Goal: Communication & Community: Answer question/provide support

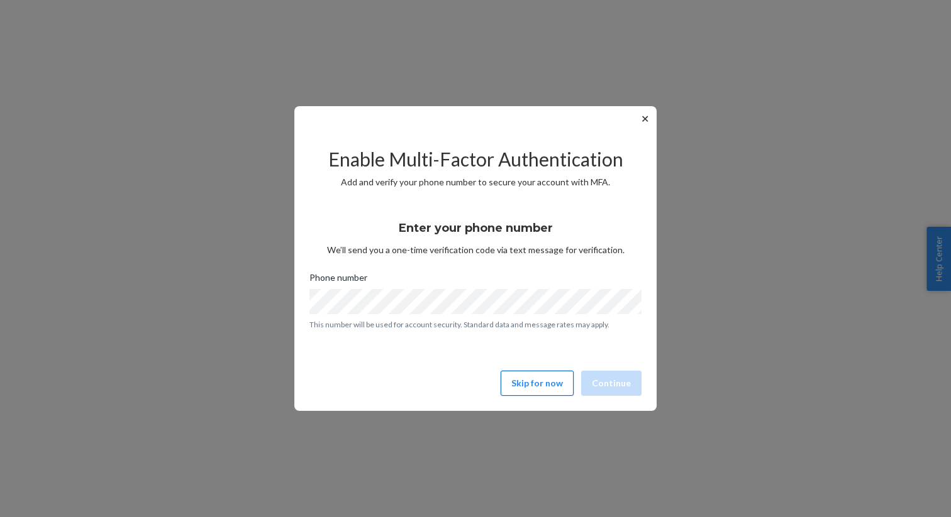
click at [521, 384] on button "Skip for now" at bounding box center [536, 383] width 73 height 25
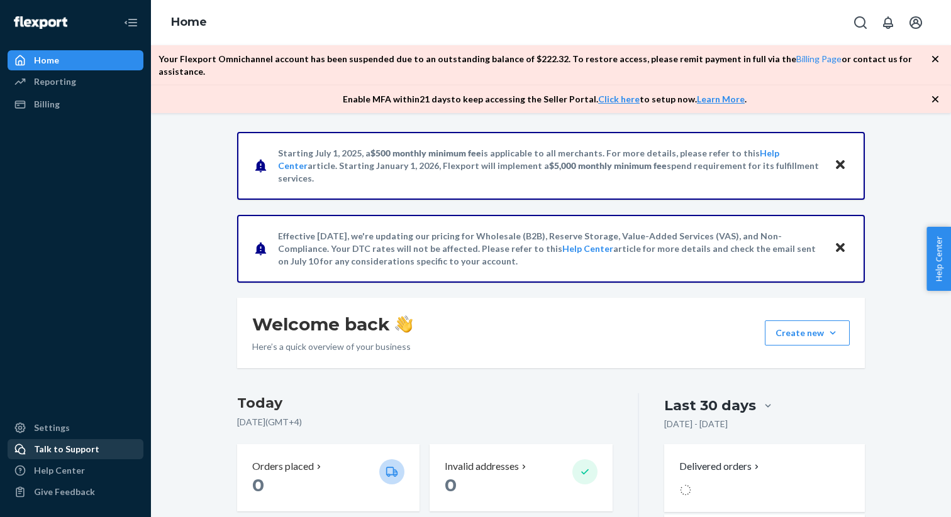
click at [52, 446] on div "Talk to Support" at bounding box center [66, 449] width 65 height 13
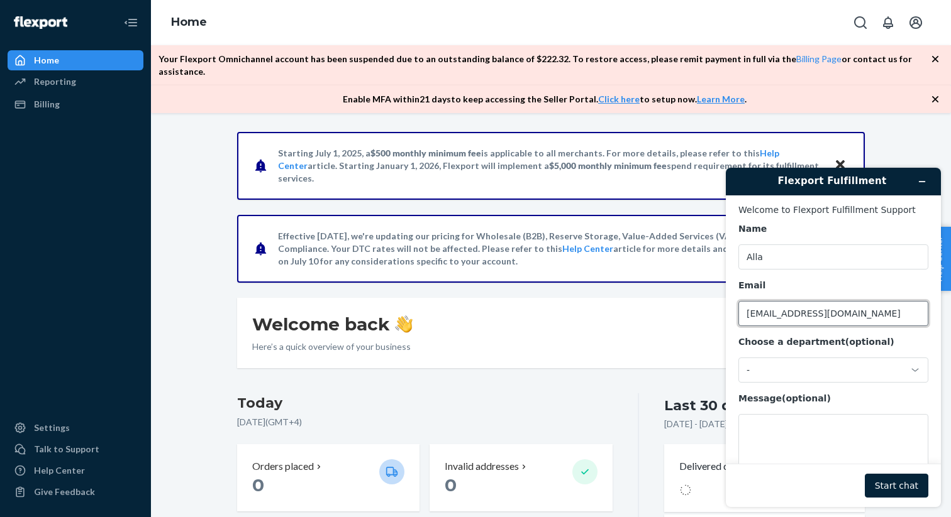
click at [834, 306] on input "[EMAIL_ADDRESS][DOMAIN_NAME]" at bounding box center [833, 313] width 190 height 25
drag, startPoint x: 868, startPoint y: 316, endPoint x: 712, endPoint y: 282, distance: 160.2
click at [716, 282] on html "Flexport Fulfillment Welcome to Flexport Fulfillment Support Name Alla Email [E…" at bounding box center [833, 338] width 235 height 360
type input "[DOMAIN_NAME][EMAIL_ADDRESS][DOMAIN_NAME]"
click at [813, 375] on div "-" at bounding box center [825, 370] width 158 height 11
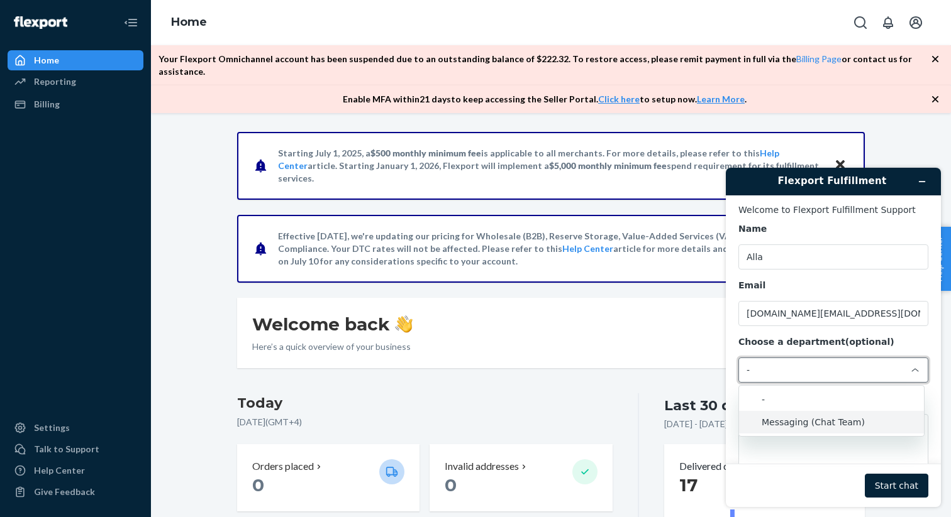
click at [809, 419] on li "Messaging (Chat Team)" at bounding box center [831, 422] width 185 height 23
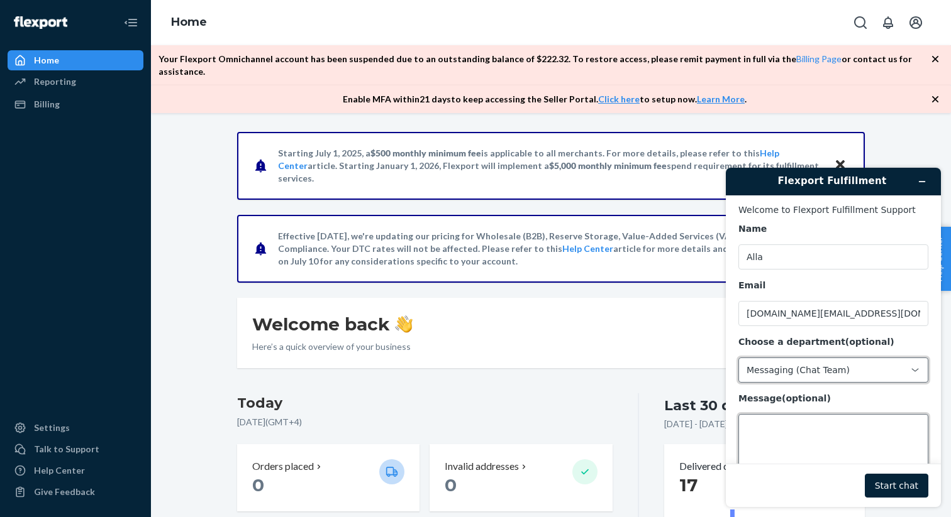
click at [809, 420] on textarea "Message (optional)" at bounding box center [833, 449] width 190 height 70
click at [895, 482] on button "Start chat" at bounding box center [897, 486] width 64 height 24
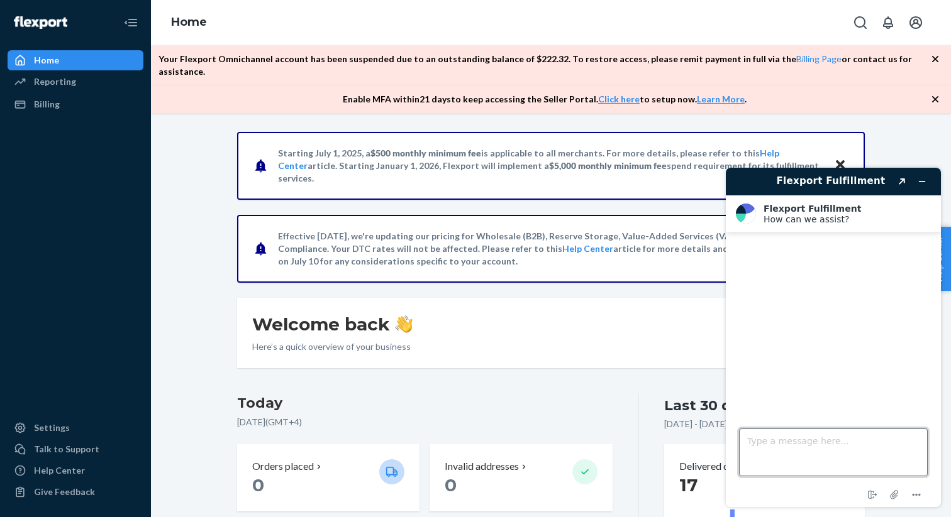
click at [790, 452] on textarea "Type a message here..." at bounding box center [833, 453] width 189 height 48
type textarea "Hello"
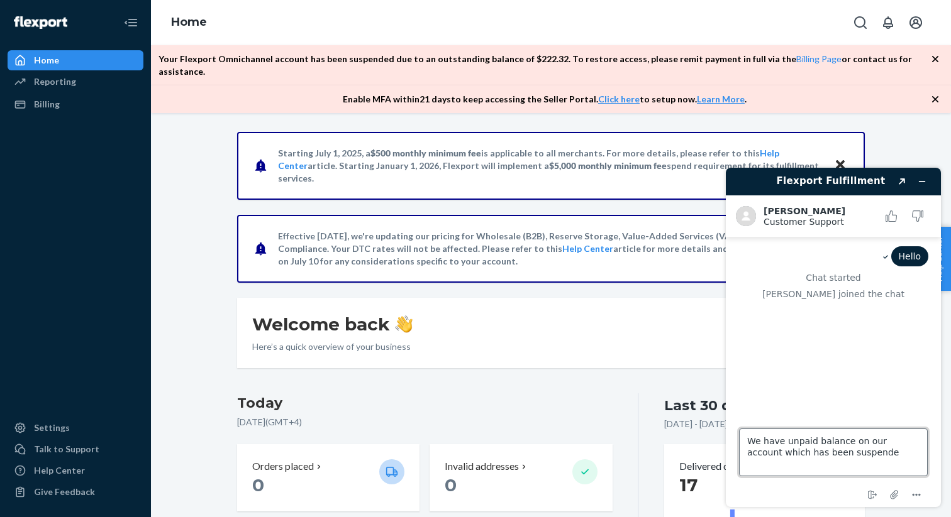
type textarea "We have unpaid balance on our account which has been suspended"
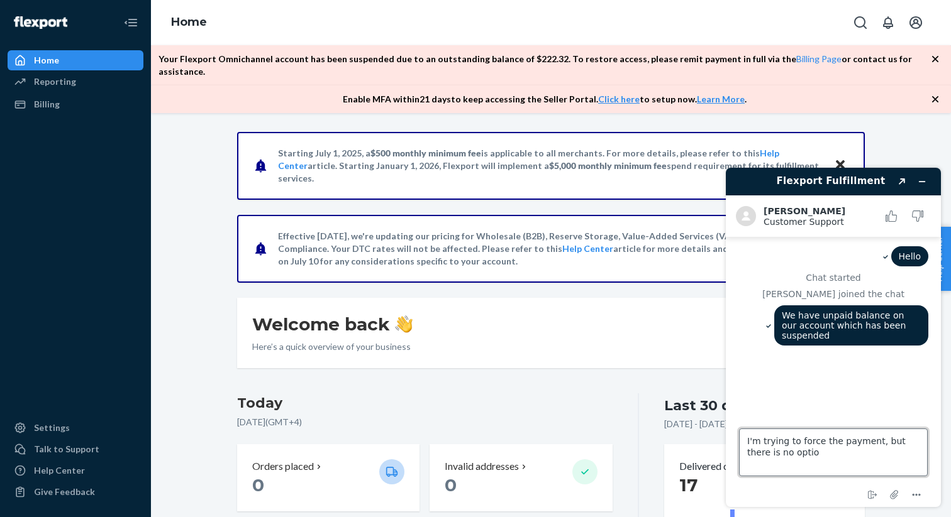
type textarea "I'm trying to force the payment, but there is no option"
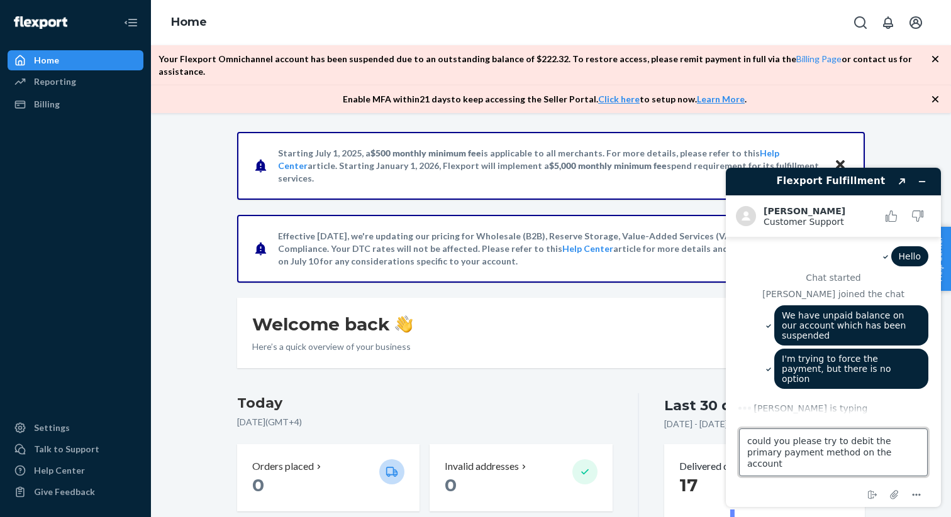
type textarea "could you please try to debit the primary payment method on the account?"
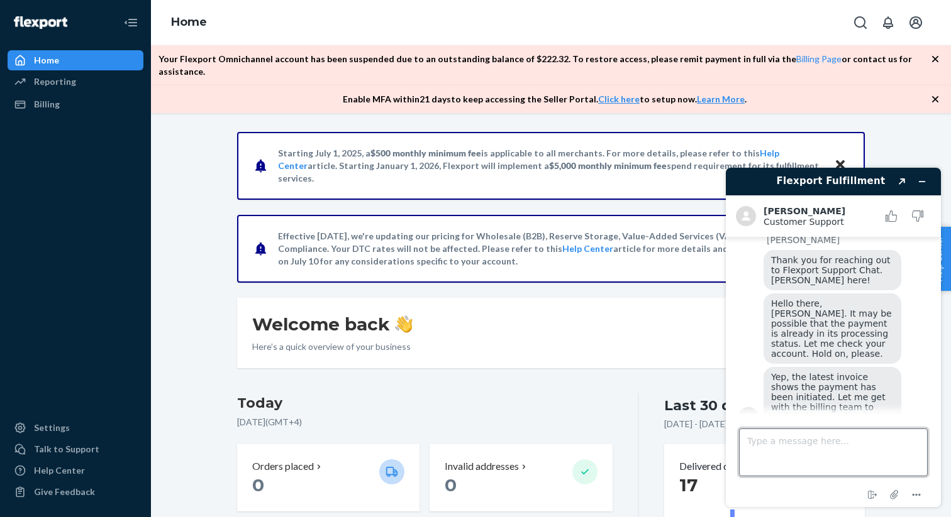
scroll to position [209, 0]
click at [835, 438] on textarea "Type a message here..." at bounding box center [833, 453] width 189 height 48
type textarea "ok thanks"
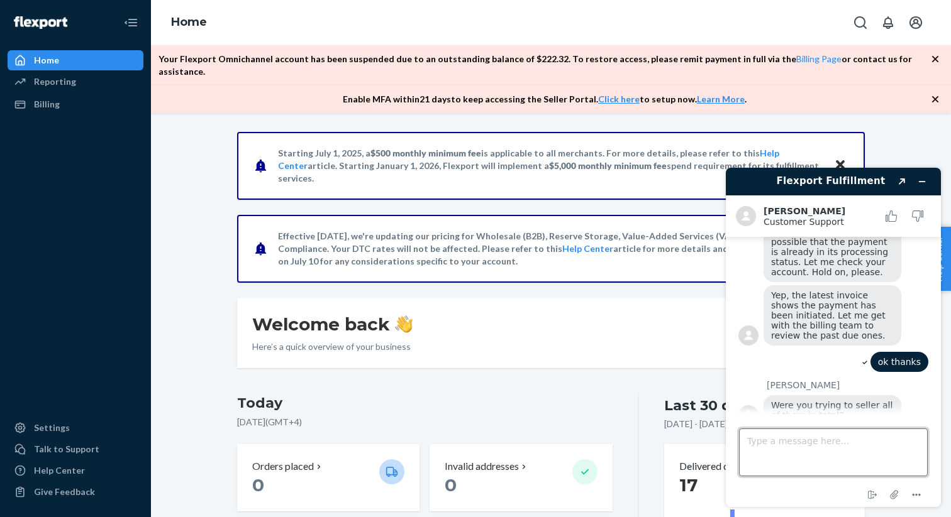
scroll to position [286, 0]
click at [84, 101] on div "Billing" at bounding box center [75, 105] width 133 height 18
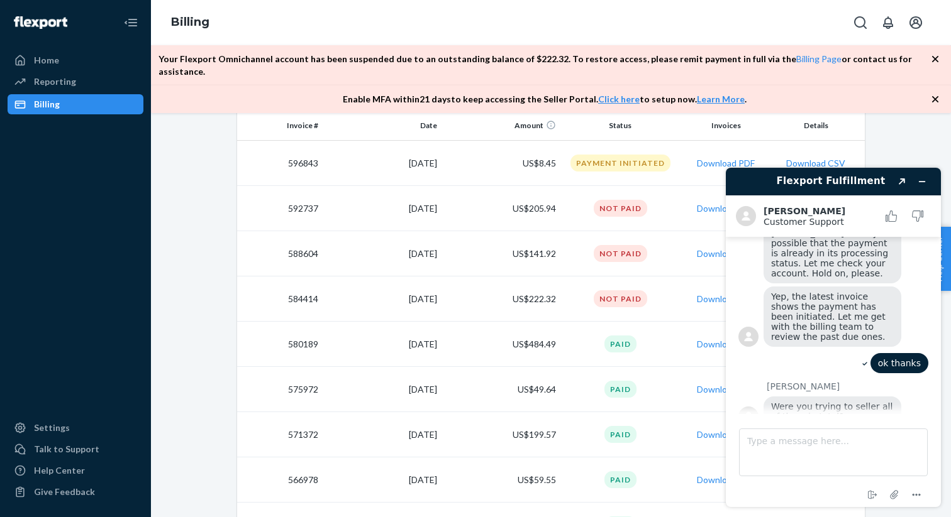
scroll to position [198, 0]
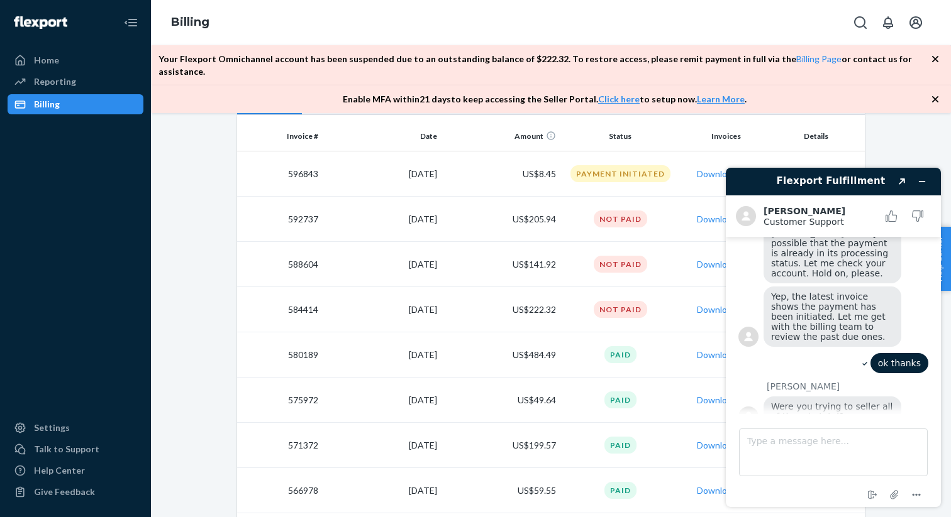
click at [303, 299] on td "584414" at bounding box center [280, 309] width 86 height 45
click at [843, 462] on textarea "Type a message here..." at bounding box center [833, 453] width 189 height 48
type textarea "yes we want to settle everything"
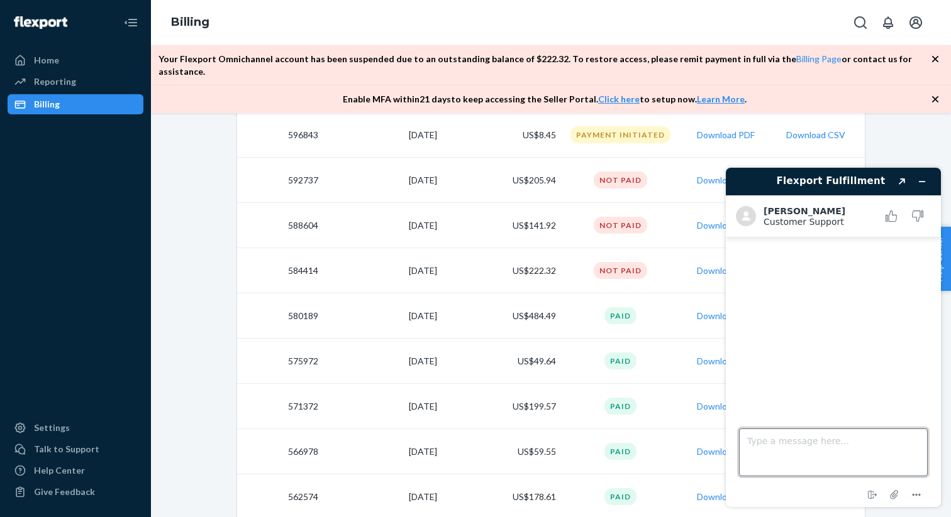
scroll to position [0, 0]
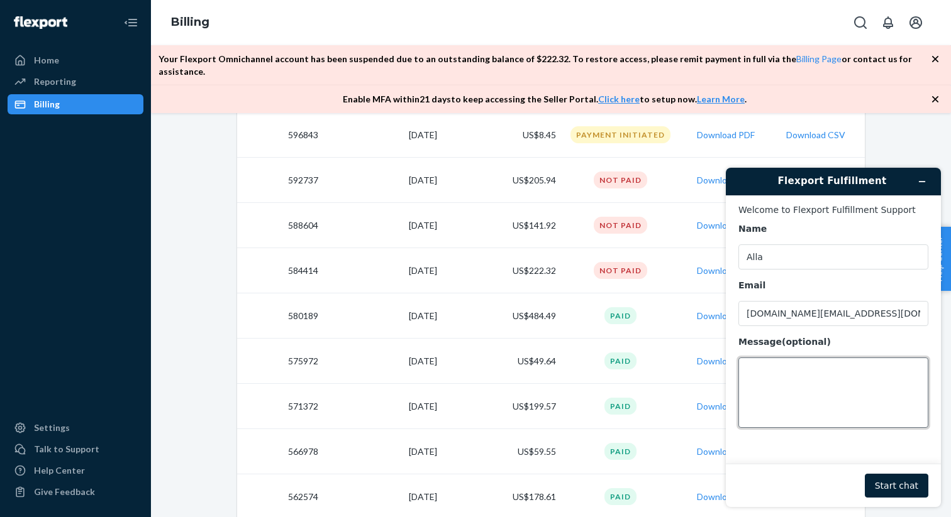
click at [814, 379] on textarea "Message (optional)" at bounding box center [833, 393] width 190 height 70
click at [892, 484] on button "Start chat" at bounding box center [897, 486] width 64 height 24
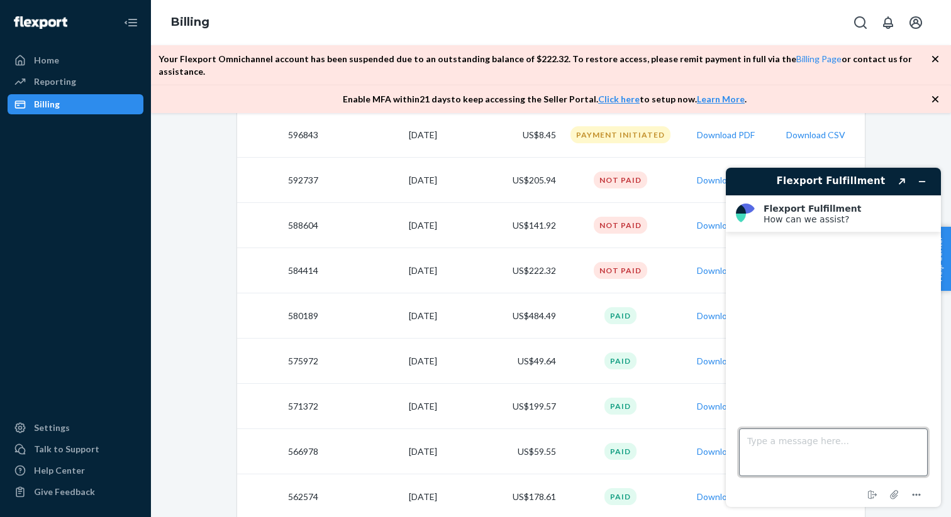
click at [799, 446] on textarea "Type a message here..." at bounding box center [833, 453] width 189 height 48
type textarea "I'm sorry the chat was disconnected"
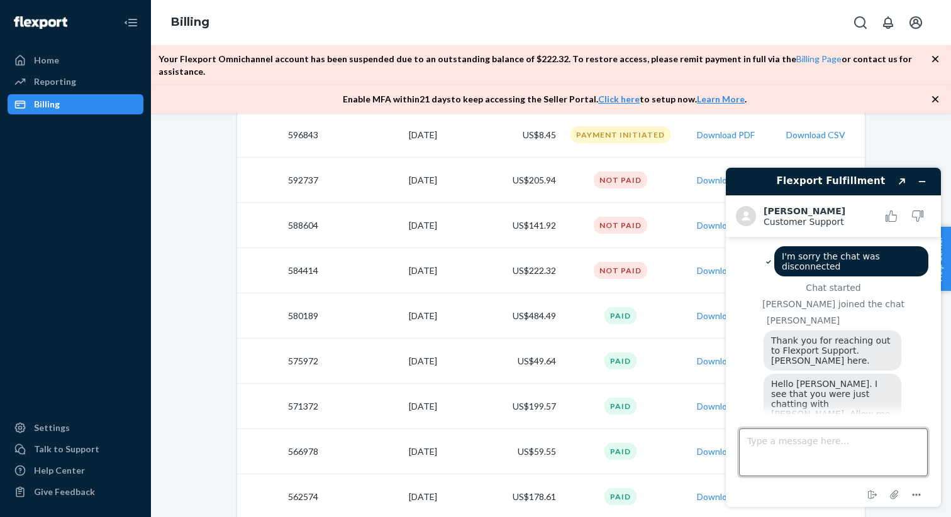
scroll to position [17, 0]
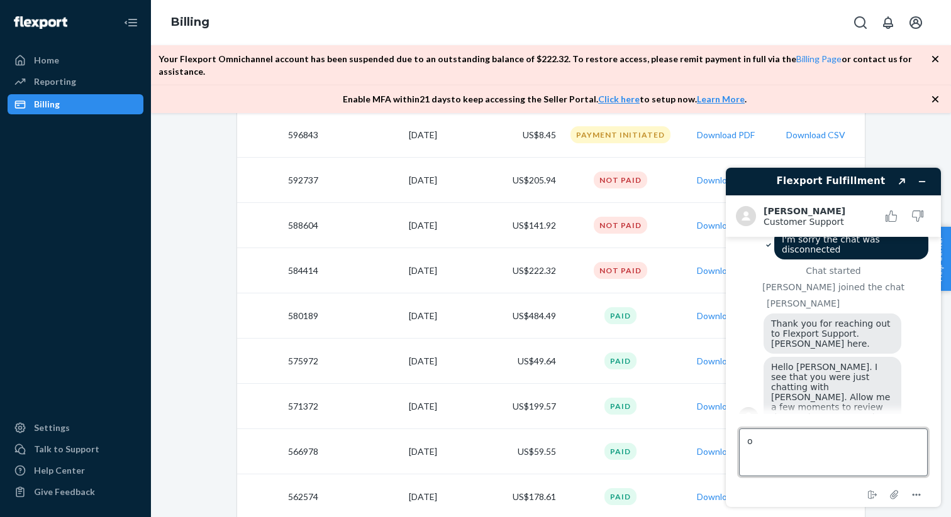
type textarea "ok"
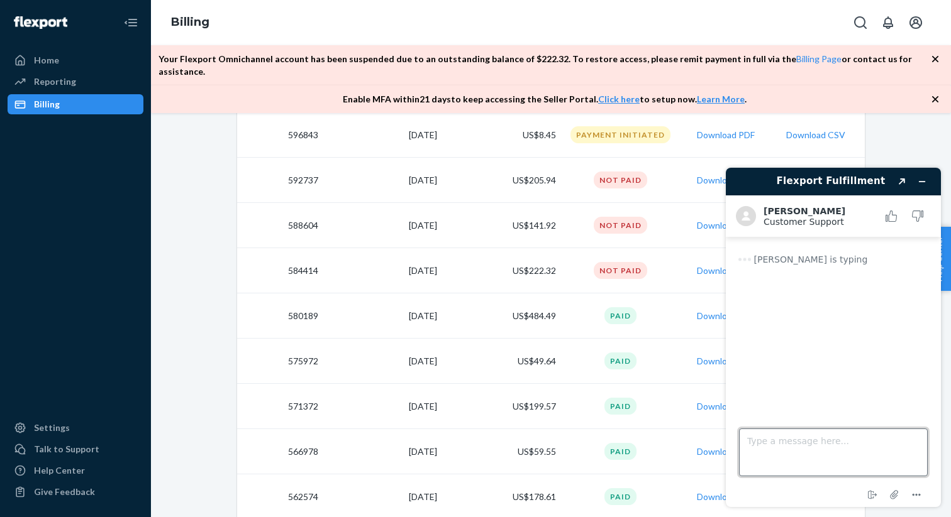
scroll to position [0, 0]
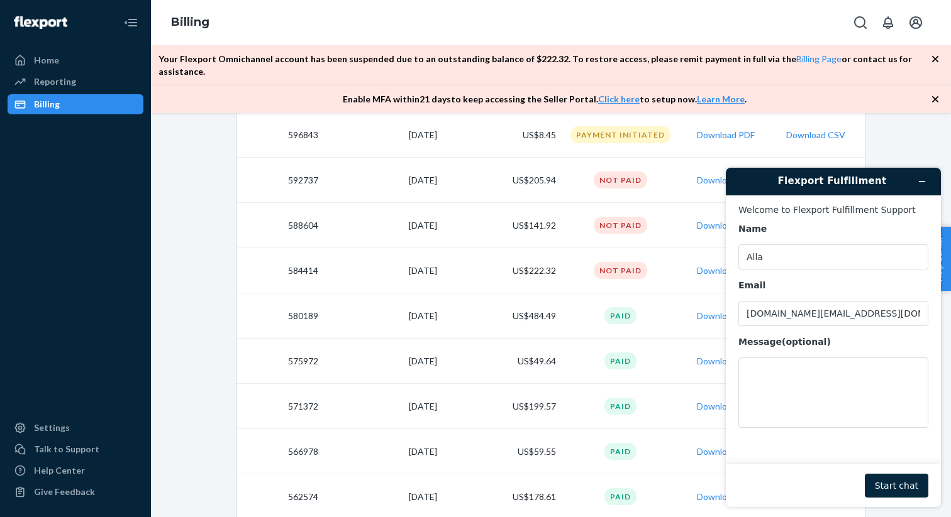
click at [897, 489] on button "Start chat" at bounding box center [897, 486] width 64 height 24
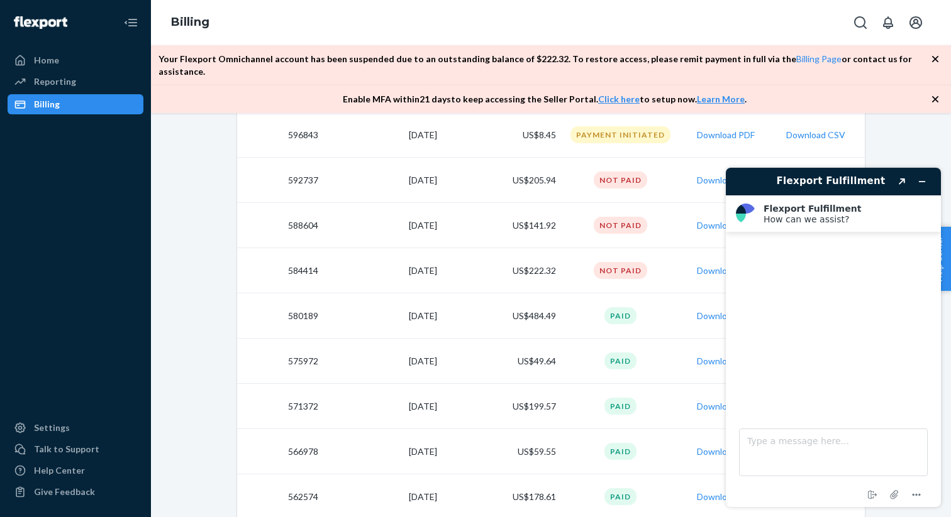
click at [819, 367] on div at bounding box center [833, 316] width 190 height 150
click at [808, 495] on div "End chat Attach file Options" at bounding box center [833, 495] width 190 height 16
click at [829, 346] on div at bounding box center [833, 316] width 190 height 150
click at [822, 448] on textarea "Type a message here..." at bounding box center [833, 453] width 189 height 48
type textarea "s"
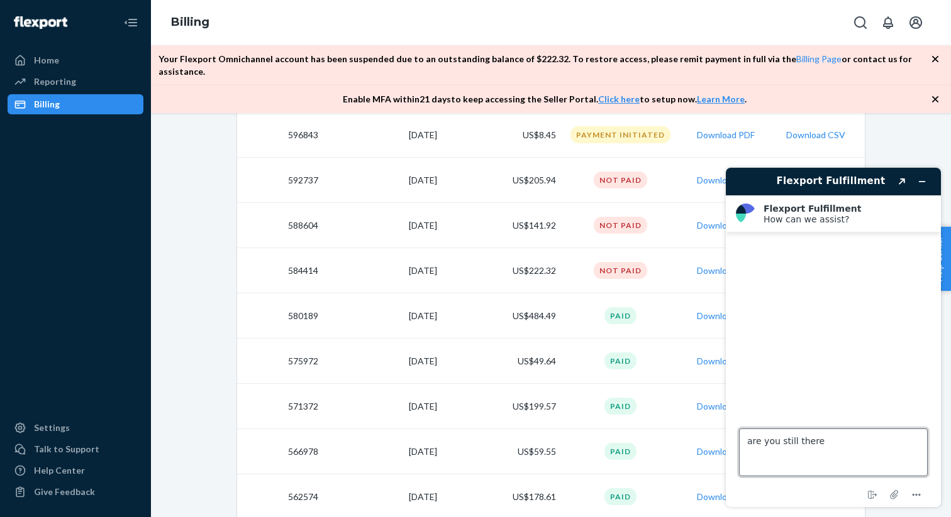
type textarea "are you still there?"
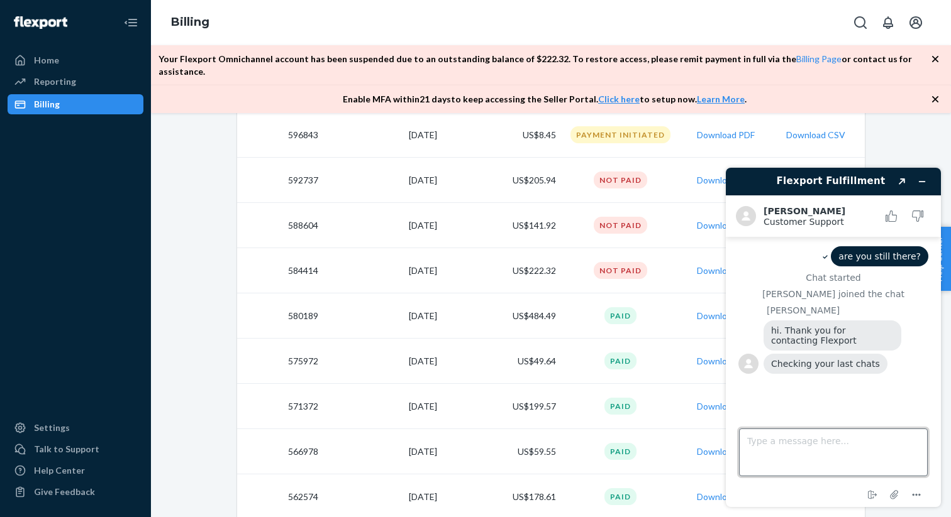
click at [807, 439] on textarea "Type a message here..." at bounding box center [833, 453] width 189 height 48
type textarea "thanks"
click at [844, 445] on textarea "Type a message here..." at bounding box center [833, 453] width 189 height 48
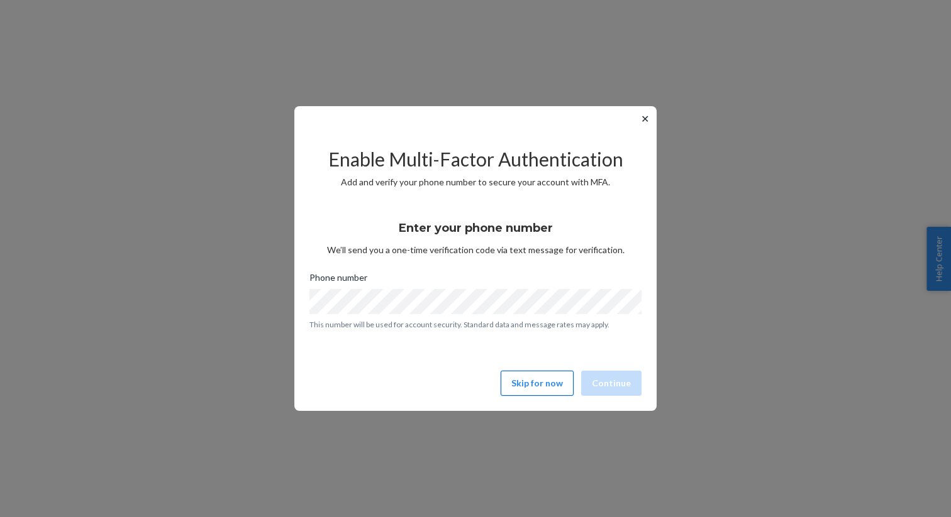
click at [515, 389] on button "Skip for now" at bounding box center [536, 383] width 73 height 25
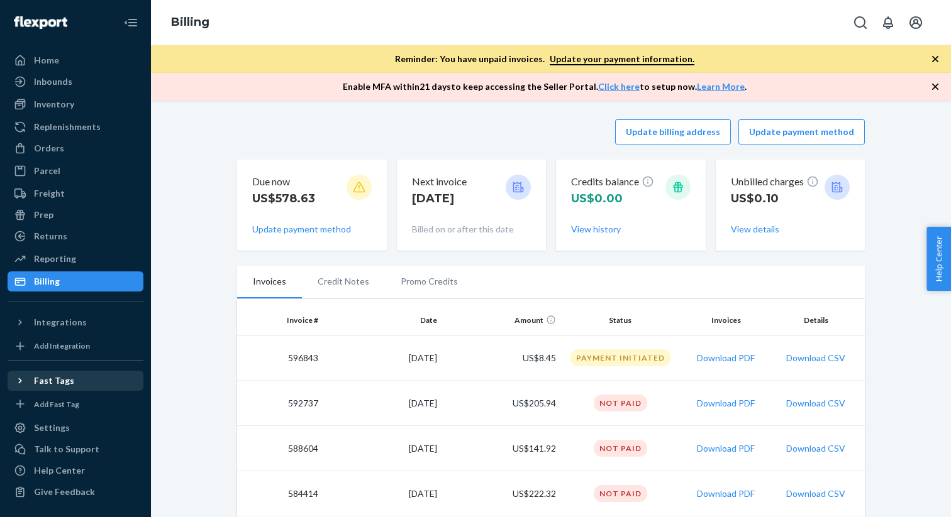
scroll to position [60, 0]
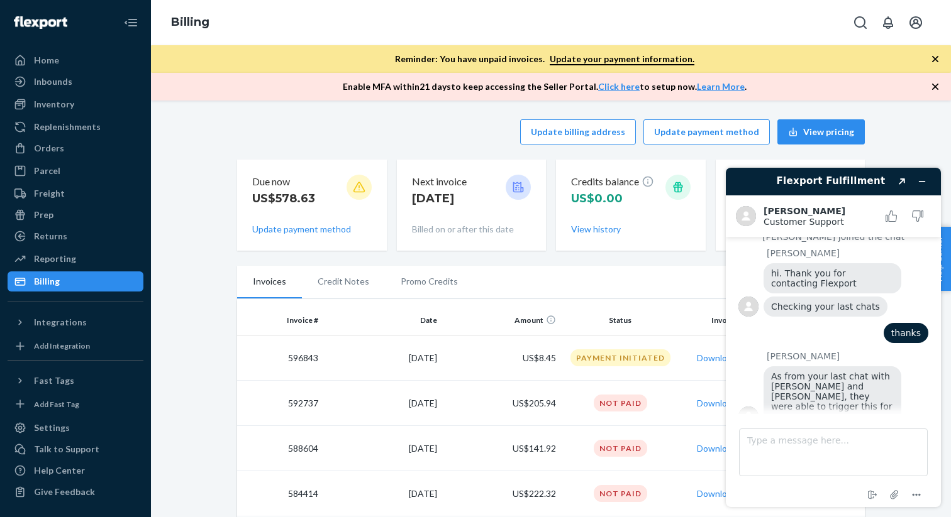
click at [822, 374] on span "As from your last chat with Alvin and Bea, they were able to trigger this for y…" at bounding box center [833, 397] width 124 height 50
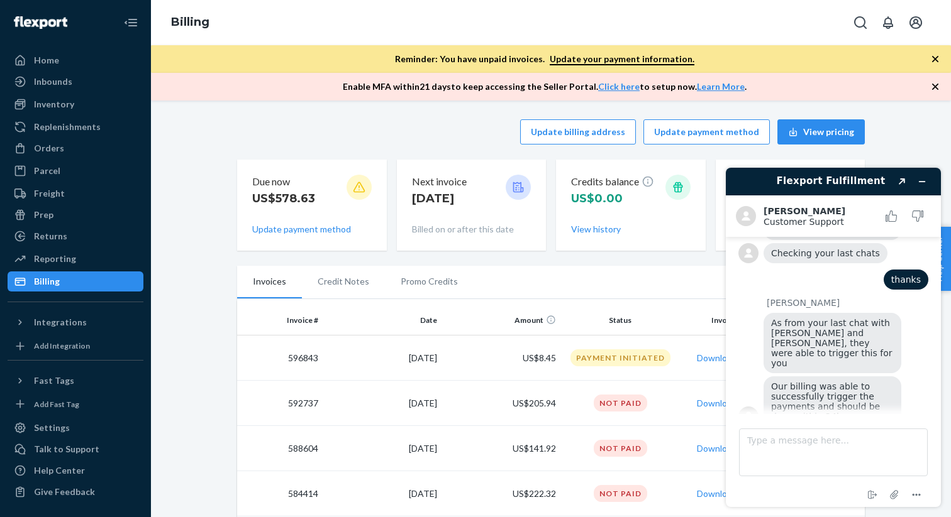
scroll to position [114, 0]
click at [844, 446] on textarea "Type a message here..." at bounding box center [833, 453] width 189 height 48
type textarea "great thanks"
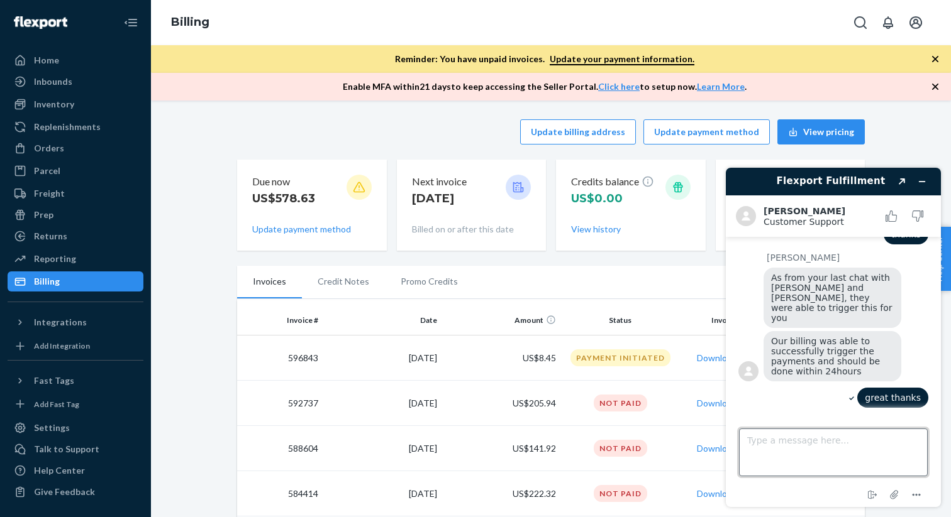
scroll to position [194, 0]
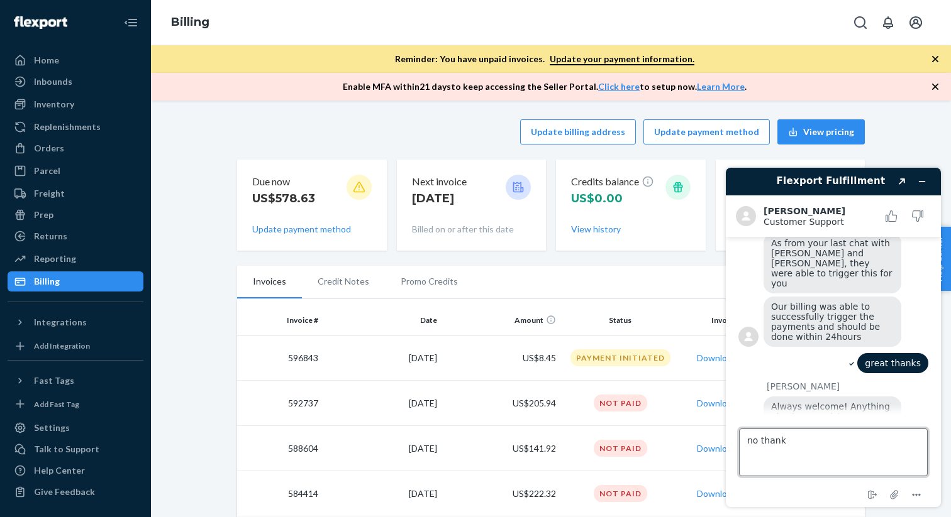
type textarea "no thanks"
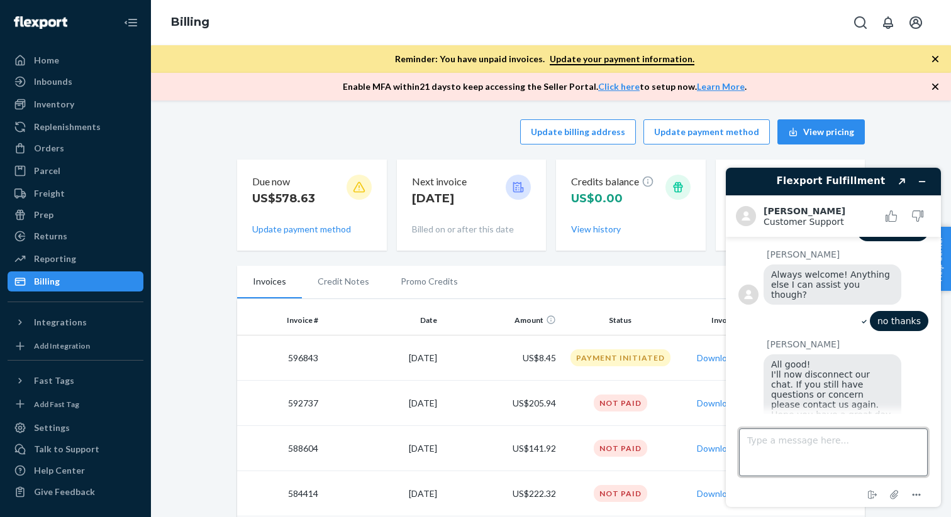
scroll to position [324, 0]
type textarea "thanks you too"
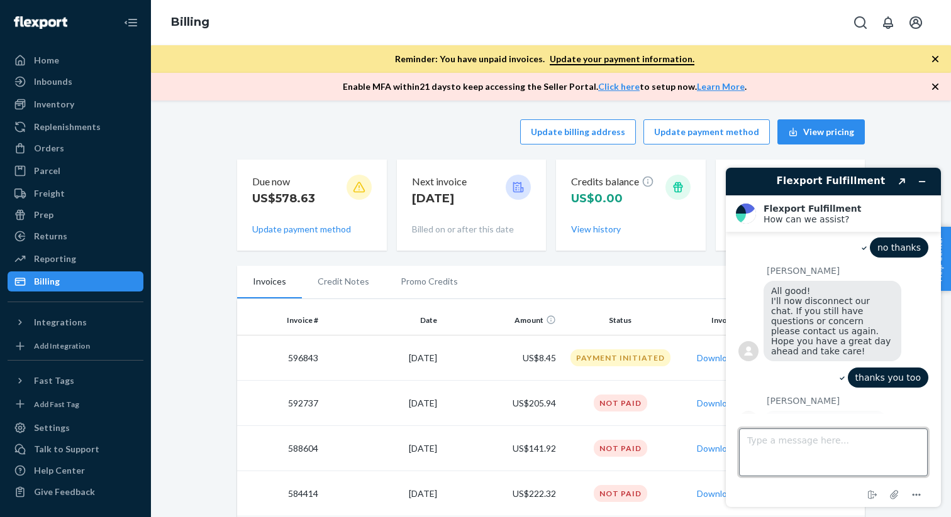
scroll to position [453, 0]
